Goal: Transaction & Acquisition: Purchase product/service

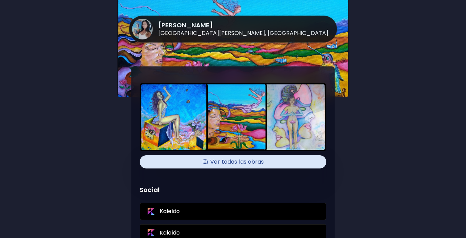
click at [241, 164] on h4 "Ver todas las obras" at bounding box center [233, 162] width 178 height 10
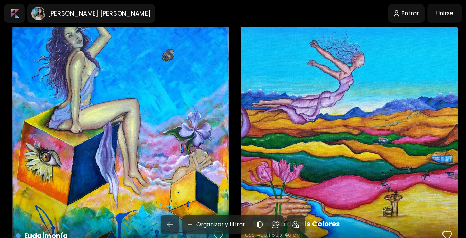
click at [334, 103] on div "El Sonido de mis Colores US$ 400 | 80 x 40 cm" at bounding box center [349, 135] width 217 height 217
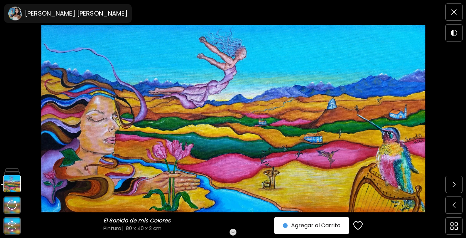
click at [142, 123] on img at bounding box center [233, 119] width 408 height 188
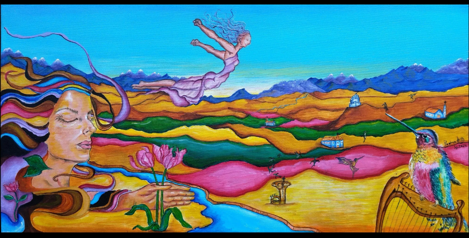
click at [241, 44] on img at bounding box center [234, 118] width 469 height 229
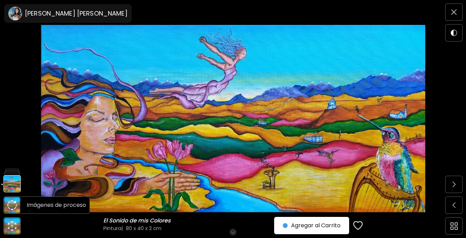
click at [13, 204] on img at bounding box center [12, 205] width 10 height 10
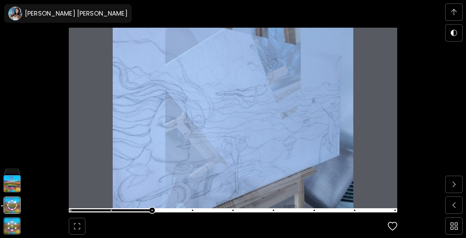
scroll to position [2883, 0]
